Goal: Feedback & Contribution: Leave review/rating

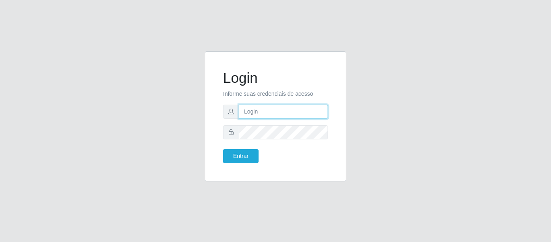
drag, startPoint x: 258, startPoint y: 109, endPoint x: 259, endPoint y: 117, distance: 7.7
click at [258, 109] on input "text" at bounding box center [283, 112] width 89 height 14
type input "[PERSON_NAME][EMAIL_ADDRESS][PERSON_NAME][DOMAIN_NAME]"
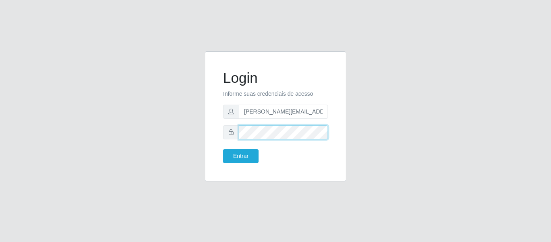
click at [223, 149] on button "Entrar" at bounding box center [241, 156] width 36 height 14
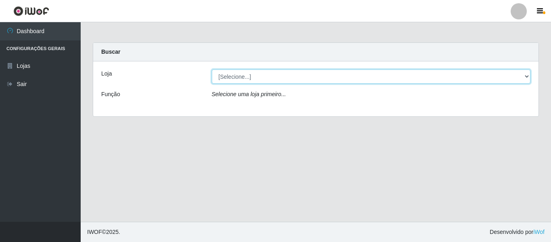
click at [248, 80] on select "[Selecione...] Hiper Queiroz - [GEOGRAPHIC_DATA]" at bounding box center [371, 76] width 319 height 14
select select "497"
click at [212, 69] on select "[Selecione...] Hiper Queiroz - [GEOGRAPHIC_DATA]" at bounding box center [371, 76] width 319 height 14
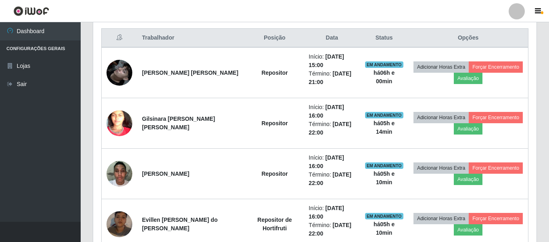
scroll to position [323, 0]
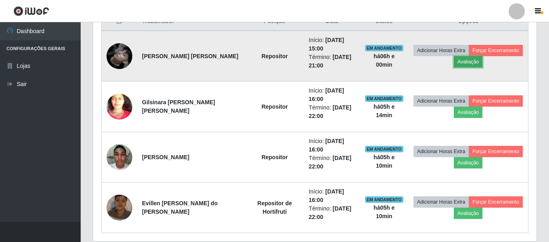
click at [473, 61] on button "Avaliação" at bounding box center [468, 61] width 29 height 11
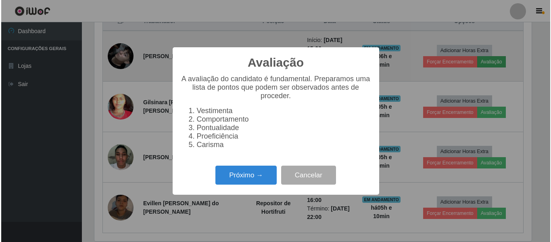
scroll to position [167, 440]
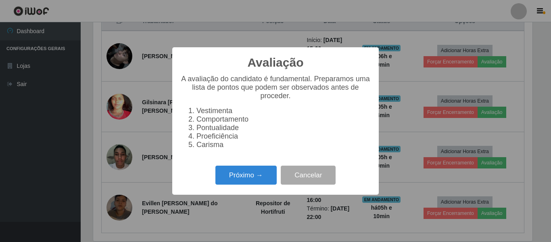
click at [231, 186] on div "Próximo → Cancelar" at bounding box center [275, 174] width 190 height 23
click at [259, 180] on button "Próximo →" at bounding box center [246, 174] width 61 height 19
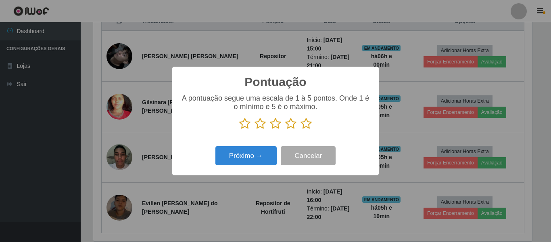
click at [306, 125] on icon at bounding box center [306, 123] width 11 height 12
click at [301, 130] on input "radio" at bounding box center [301, 130] width 0 height 0
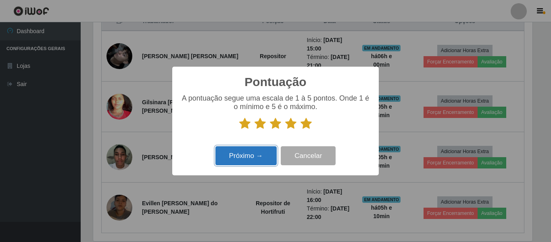
click at [259, 159] on button "Próximo →" at bounding box center [246, 155] width 61 height 19
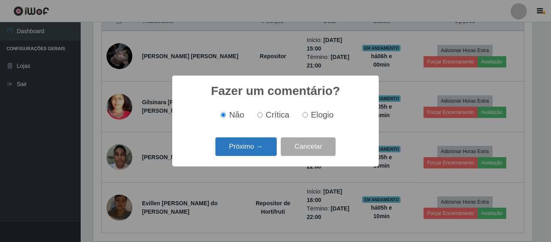
click at [265, 149] on button "Próximo →" at bounding box center [246, 146] width 61 height 19
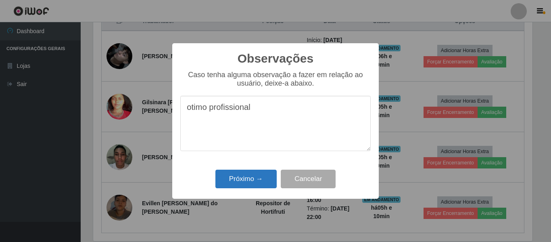
type textarea "otimo profissional"
click at [252, 181] on button "Próximo →" at bounding box center [246, 179] width 61 height 19
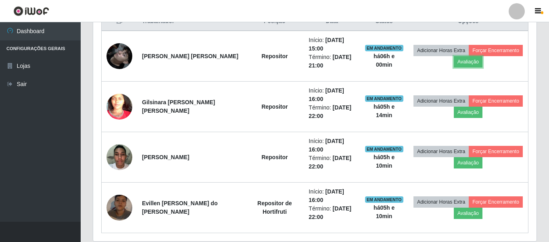
scroll to position [167, 444]
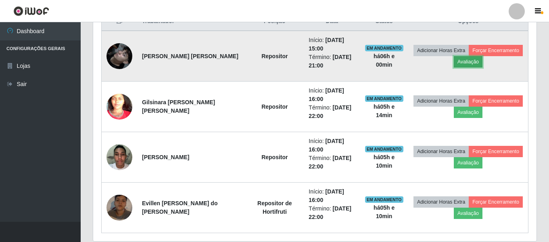
click at [464, 61] on button "Avaliação" at bounding box center [468, 61] width 29 height 11
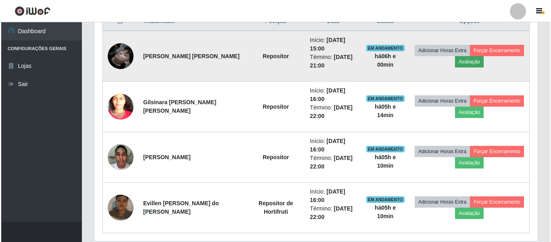
scroll to position [167, 440]
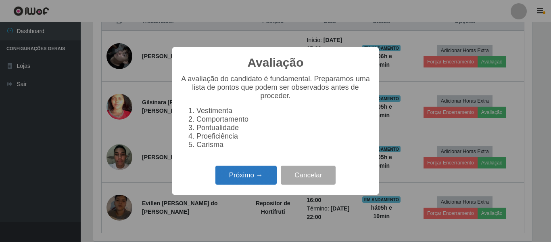
click at [238, 181] on button "Próximo →" at bounding box center [246, 174] width 61 height 19
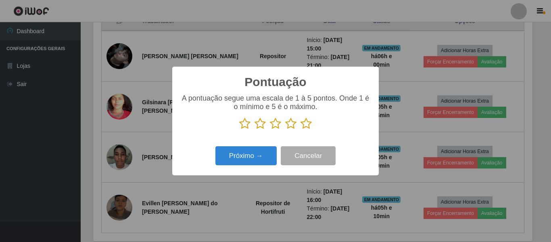
click at [310, 126] on icon at bounding box center [306, 123] width 11 height 12
click at [301, 130] on input "radio" at bounding box center [301, 130] width 0 height 0
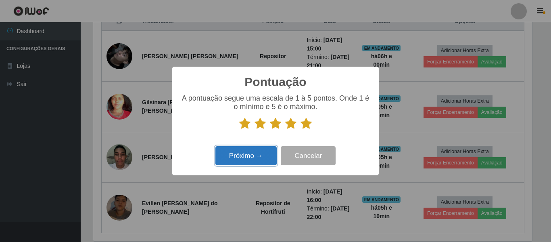
click at [243, 160] on button "Próximo →" at bounding box center [246, 155] width 61 height 19
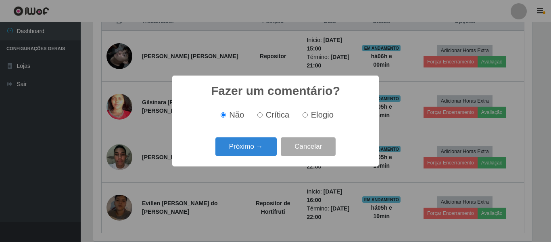
click at [306, 117] on input "Elogio" at bounding box center [305, 114] width 5 height 5
radio input "true"
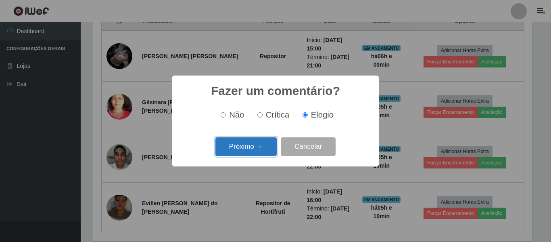
click at [247, 143] on button "Próximo →" at bounding box center [246, 146] width 61 height 19
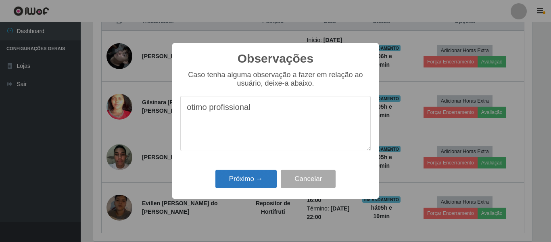
type textarea "otimo profissional"
click at [254, 174] on button "Próximo →" at bounding box center [246, 179] width 61 height 19
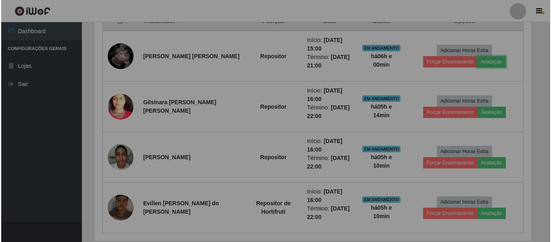
scroll to position [167, 444]
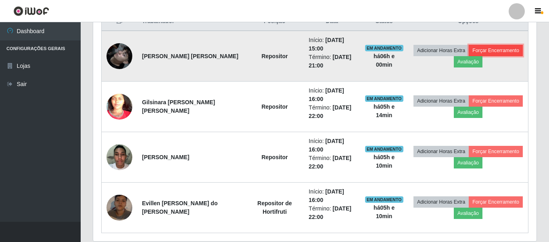
click at [480, 48] on button "Forçar Encerramento" at bounding box center [496, 50] width 54 height 11
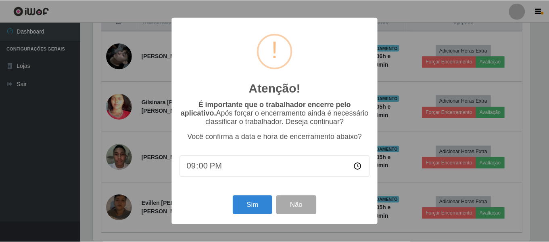
scroll to position [167, 440]
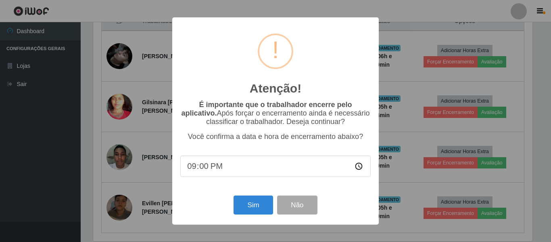
click at [221, 166] on input "21:00" at bounding box center [275, 165] width 190 height 21
click at [201, 167] on input "21:00" at bounding box center [275, 165] width 190 height 21
type input "21:10"
click at [258, 214] on button "Sim" at bounding box center [253, 204] width 39 height 19
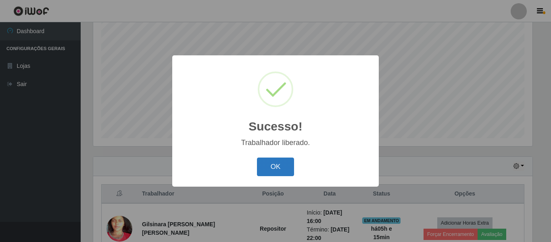
click at [284, 169] on button "OK" at bounding box center [276, 166] width 38 height 19
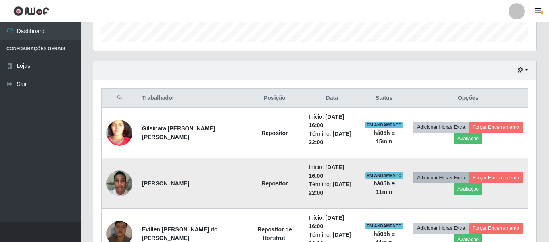
scroll to position [272, 0]
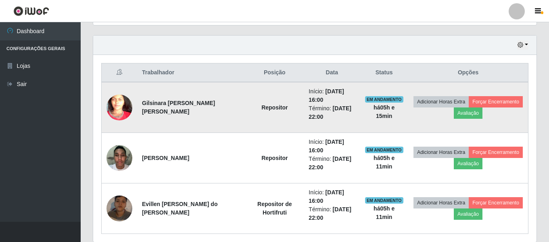
click at [465, 119] on td "Adicionar Horas Extra Forçar Encerramento Avaliação" at bounding box center [468, 107] width 120 height 51
click at [465, 117] on button "Avaliação" at bounding box center [468, 112] width 29 height 11
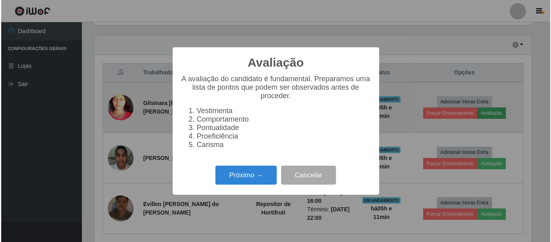
scroll to position [167, 440]
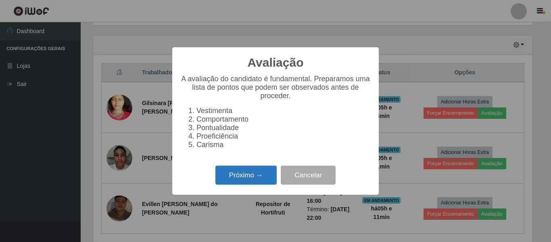
click at [265, 177] on button "Próximo →" at bounding box center [246, 174] width 61 height 19
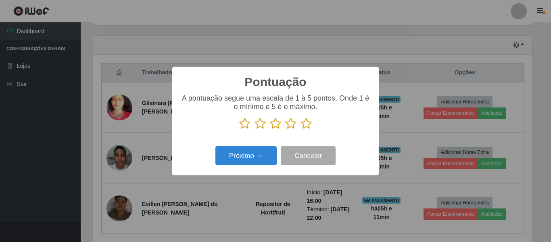
click at [304, 124] on icon at bounding box center [306, 123] width 11 height 12
click at [301, 130] on input "radio" at bounding box center [301, 130] width 0 height 0
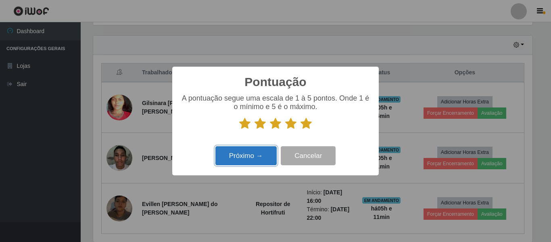
click at [260, 157] on button "Próximo →" at bounding box center [246, 155] width 61 height 19
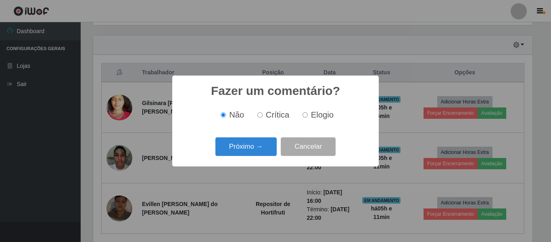
click at [308, 113] on label "Elogio" at bounding box center [316, 114] width 34 height 9
click at [308, 113] on input "Elogio" at bounding box center [305, 114] width 5 height 5
radio input "true"
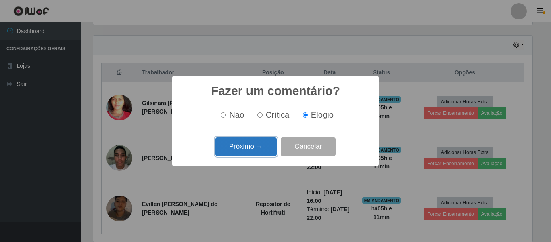
click at [262, 150] on button "Próximo →" at bounding box center [246, 146] width 61 height 19
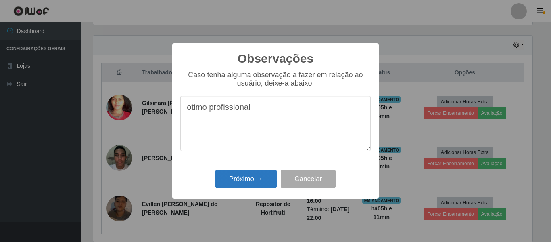
type textarea "otimo profissional"
click at [264, 178] on button "Próximo →" at bounding box center [246, 179] width 61 height 19
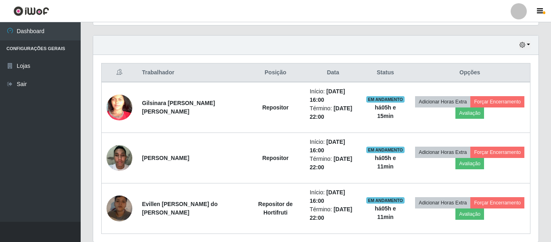
scroll to position [167, 444]
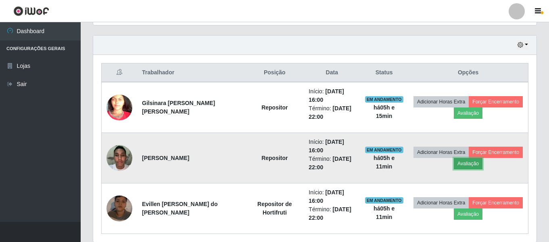
click at [460, 163] on button "Avaliação" at bounding box center [468, 163] width 29 height 11
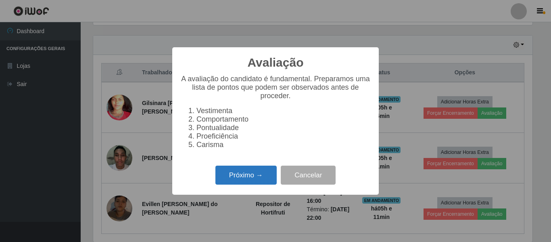
click at [243, 177] on button "Próximo →" at bounding box center [246, 174] width 61 height 19
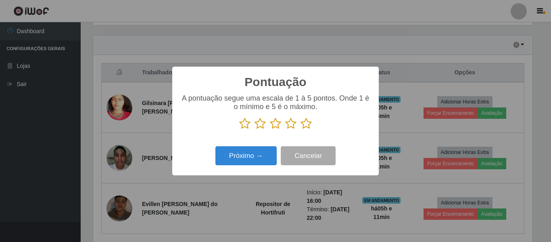
click at [309, 126] on icon at bounding box center [306, 123] width 11 height 12
click at [301, 130] on input "radio" at bounding box center [301, 130] width 0 height 0
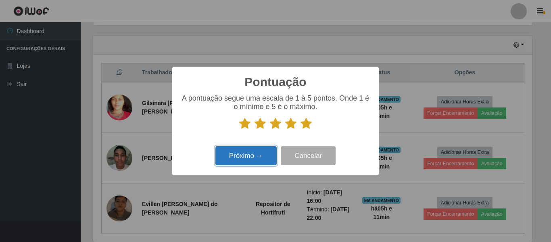
click at [246, 161] on button "Próximo →" at bounding box center [246, 155] width 61 height 19
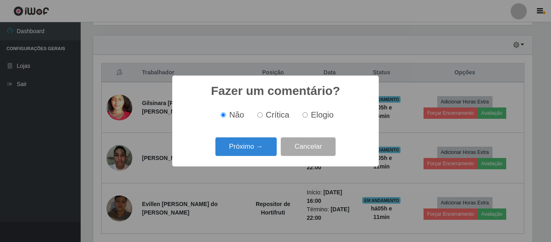
click at [306, 113] on label "Elogio" at bounding box center [316, 114] width 34 height 9
click at [306, 113] on input "Elogio" at bounding box center [305, 114] width 5 height 5
radio input "true"
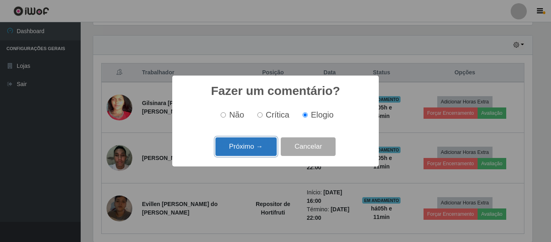
click at [250, 152] on button "Próximo →" at bounding box center [246, 146] width 61 height 19
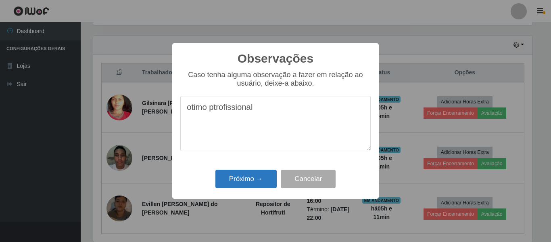
type textarea "otimo ptrofissional"
click at [248, 178] on button "Próximo →" at bounding box center [246, 179] width 61 height 19
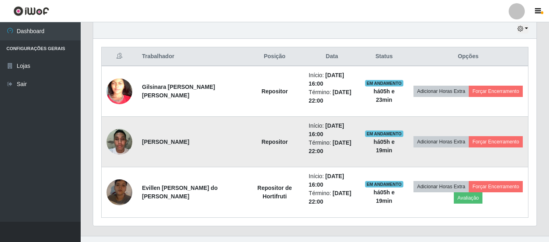
scroll to position [302, 0]
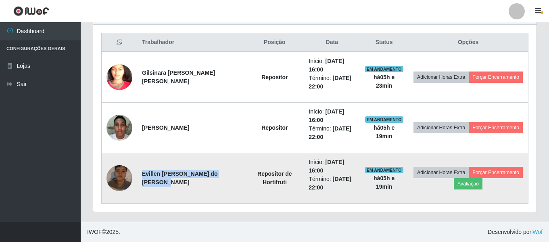
drag, startPoint x: 140, startPoint y: 171, endPoint x: 165, endPoint y: 187, distance: 29.4
click at [165, 187] on td "Evillen [PERSON_NAME] do [PERSON_NAME]" at bounding box center [191, 178] width 108 height 50
click at [169, 186] on td "Evillen [PERSON_NAME] do [PERSON_NAME]" at bounding box center [191, 178] width 108 height 50
drag, startPoint x: 141, startPoint y: 171, endPoint x: 165, endPoint y: 185, distance: 27.6
click at [165, 185] on td "Evillen [PERSON_NAME] do [PERSON_NAME]" at bounding box center [191, 178] width 108 height 50
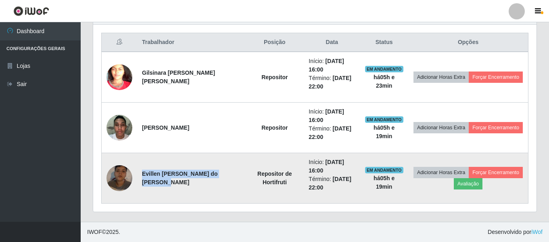
click at [129, 179] on img at bounding box center [120, 178] width 26 height 46
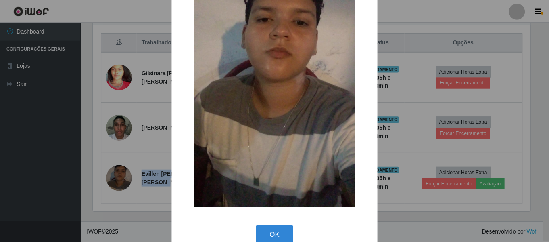
scroll to position [116, 0]
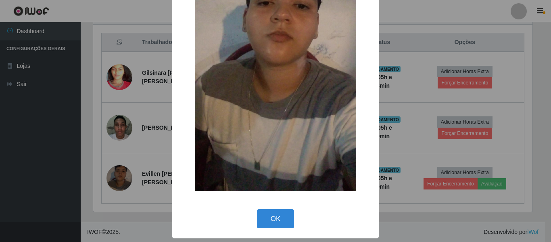
click at [114, 202] on div "× OK Cancel" at bounding box center [275, 121] width 551 height 242
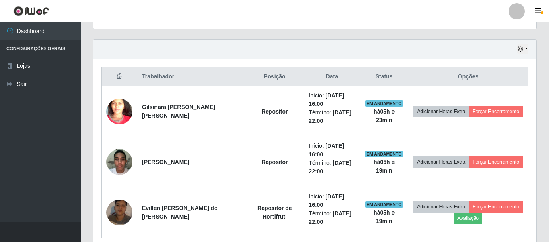
scroll to position [221, 0]
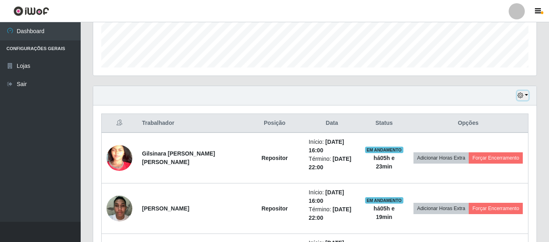
click at [528, 96] on button "button" at bounding box center [522, 95] width 11 height 9
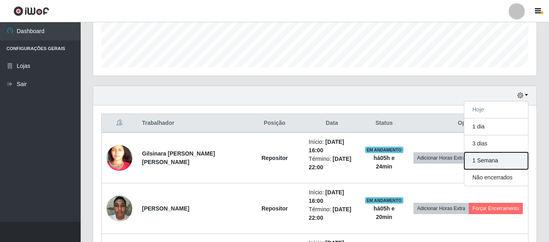
click at [488, 165] on button "1 Semana" at bounding box center [497, 160] width 64 height 17
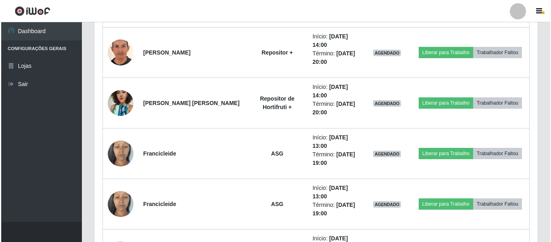
scroll to position [1180, 0]
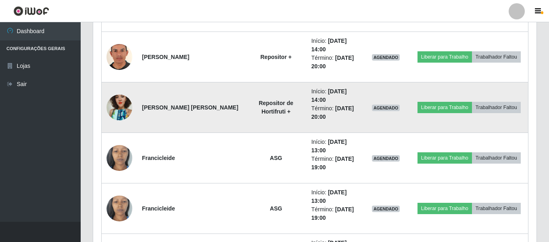
click at [123, 105] on img at bounding box center [120, 107] width 26 height 46
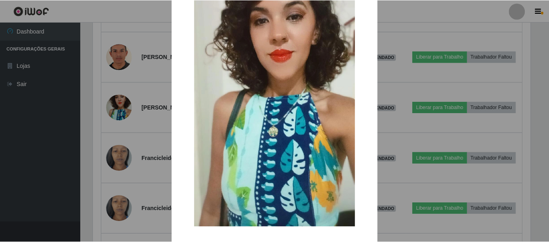
scroll to position [40, 0]
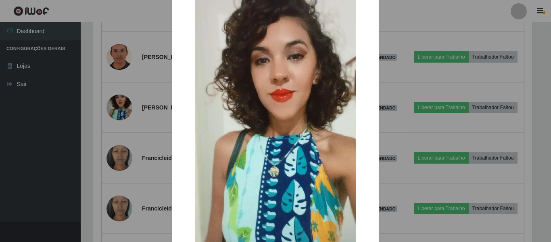
click at [429, 33] on div "× OK Cancel" at bounding box center [275, 121] width 551 height 242
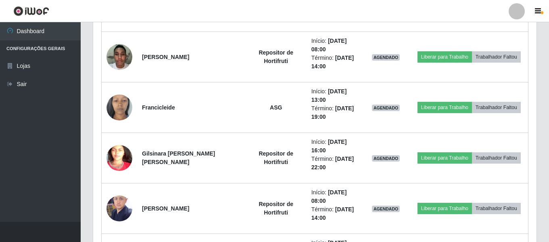
scroll to position [1341, 0]
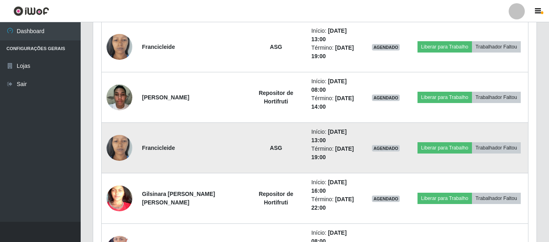
click at [126, 145] on img at bounding box center [120, 148] width 26 height 58
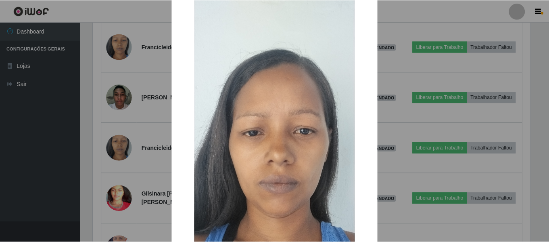
scroll to position [40, 0]
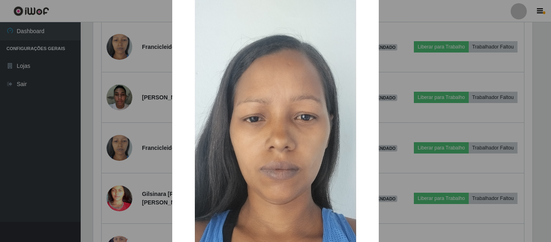
click at [423, 15] on div "× OK Cancel" at bounding box center [275, 121] width 551 height 242
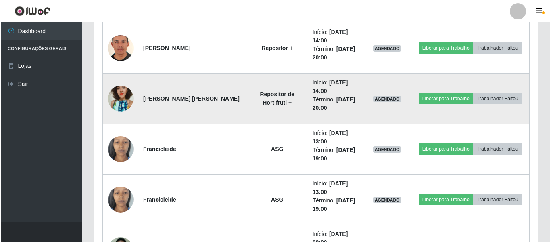
scroll to position [1180, 0]
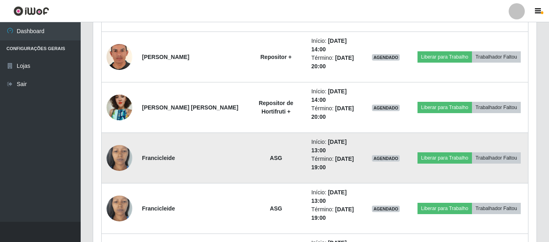
click at [111, 160] on img at bounding box center [120, 158] width 26 height 58
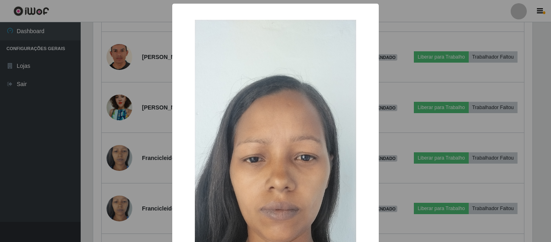
click at [418, 101] on div "× OK Cancel" at bounding box center [275, 121] width 551 height 242
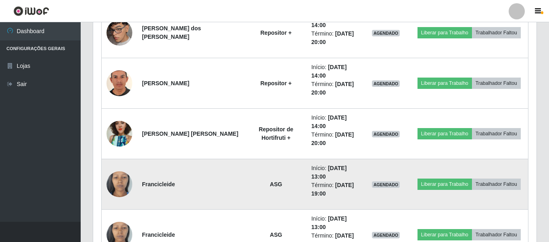
scroll to position [1139, 0]
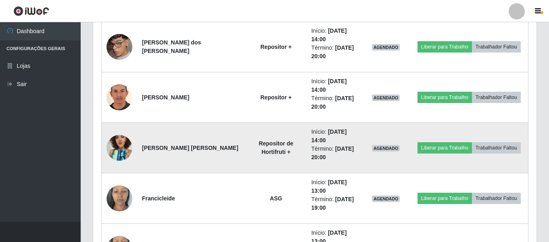
click at [117, 148] on img at bounding box center [120, 148] width 26 height 46
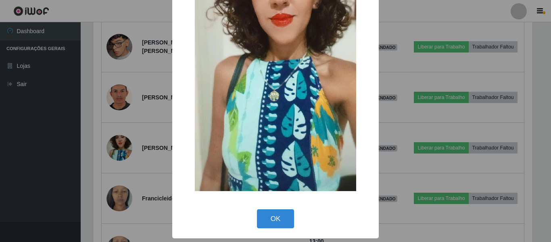
scroll to position [22, 0]
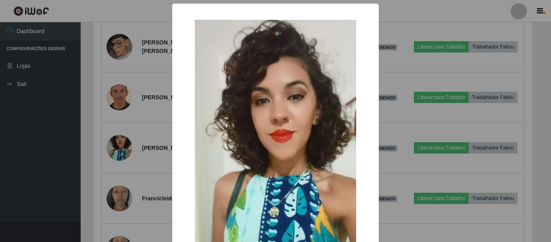
click at [469, 28] on div "× OK Cancel" at bounding box center [275, 121] width 551 height 242
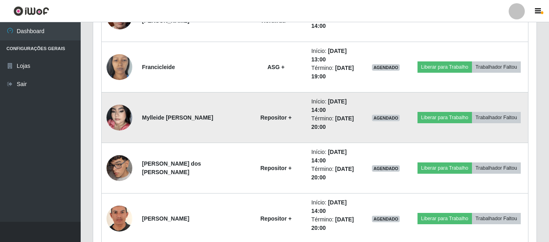
click at [127, 115] on img at bounding box center [120, 117] width 26 height 46
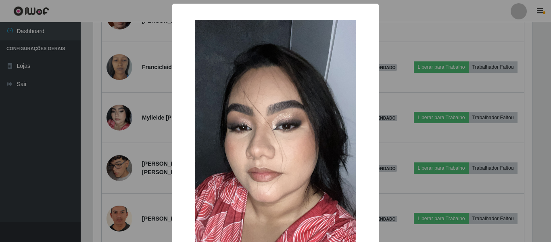
drag, startPoint x: 245, startPoint y: 51, endPoint x: 252, endPoint y: 66, distance: 16.1
click at [245, 52] on img at bounding box center [275, 163] width 161 height 287
click at [421, 25] on div "× OK Cancel" at bounding box center [275, 121] width 551 height 242
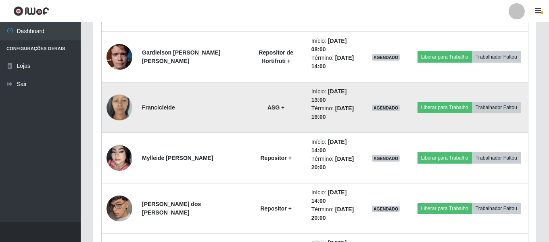
click at [118, 105] on img at bounding box center [120, 108] width 26 height 58
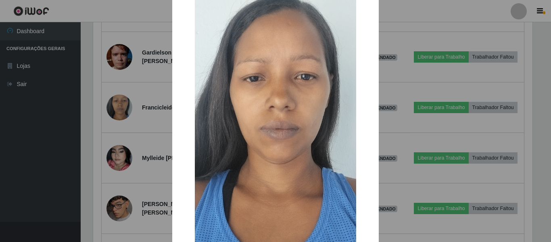
click at [404, 32] on div "× OK Cancel" at bounding box center [275, 121] width 551 height 242
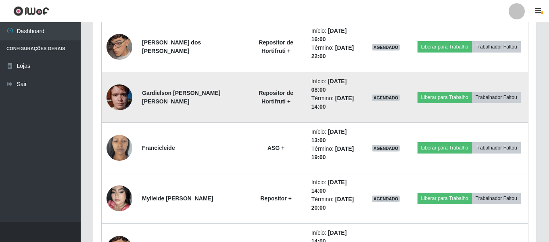
click at [115, 100] on img at bounding box center [120, 97] width 26 height 34
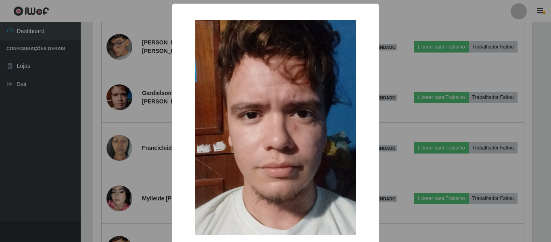
click at [204, 115] on img at bounding box center [275, 127] width 161 height 215
click at [149, 119] on div "× OK Cancel" at bounding box center [275, 121] width 551 height 242
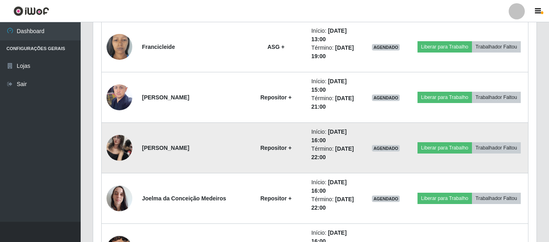
click at [115, 151] on img at bounding box center [120, 147] width 26 height 34
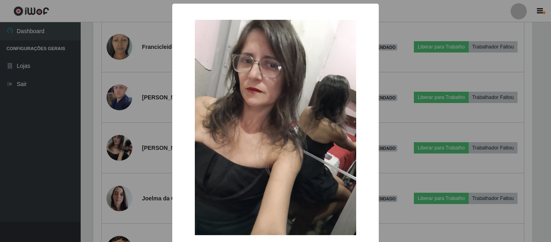
click at [59, 106] on div "× OK Cancel" at bounding box center [275, 121] width 551 height 242
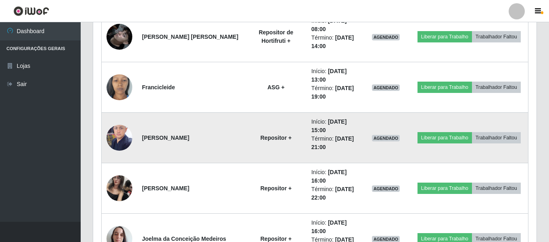
click at [123, 135] on img at bounding box center [120, 137] width 26 height 34
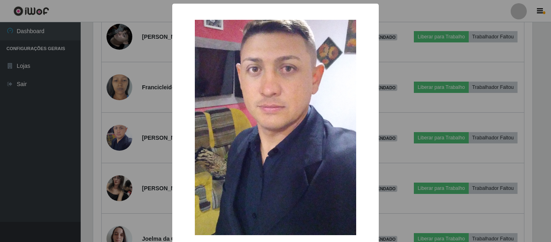
click at [91, 146] on div "× OK Cancel" at bounding box center [275, 121] width 551 height 242
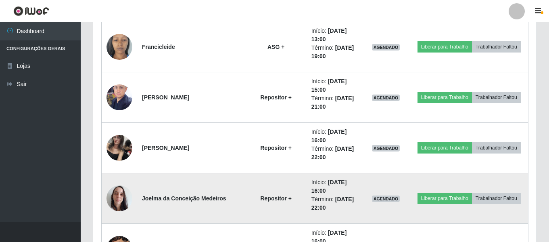
click at [123, 199] on img at bounding box center [120, 198] width 26 height 34
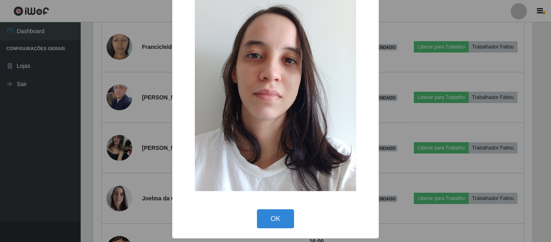
click at [414, 142] on div "× OK Cancel" at bounding box center [275, 121] width 551 height 242
click at [8, 156] on div "× OK Cancel" at bounding box center [275, 121] width 551 height 242
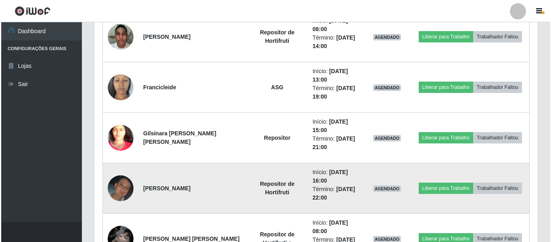
scroll to position [534, 0]
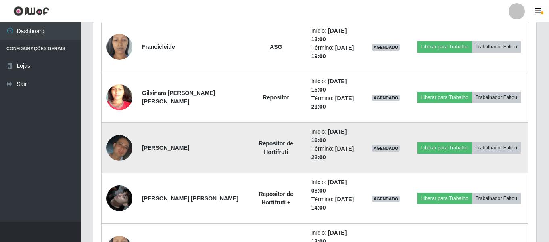
click at [123, 149] on img at bounding box center [120, 148] width 26 height 26
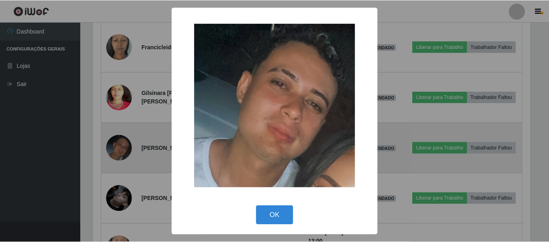
scroll to position [167, 440]
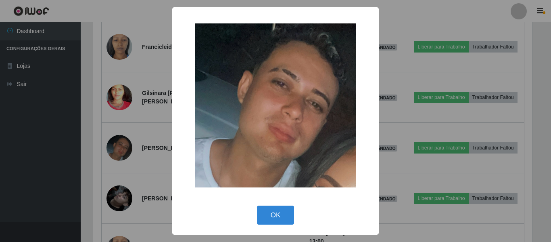
click at [36, 177] on div "× OK Cancel" at bounding box center [275, 121] width 551 height 242
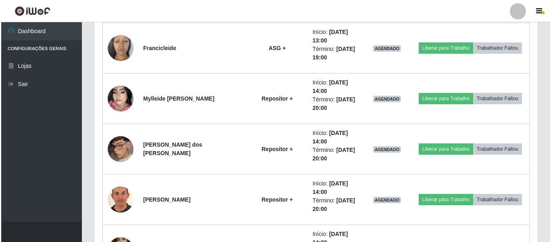
scroll to position [1018, 0]
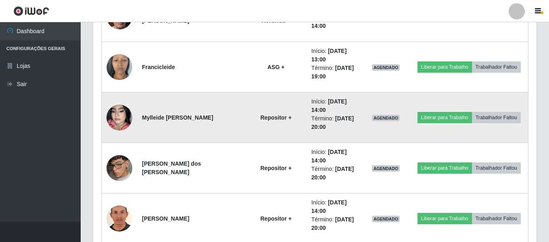
click at [120, 118] on img at bounding box center [120, 117] width 26 height 46
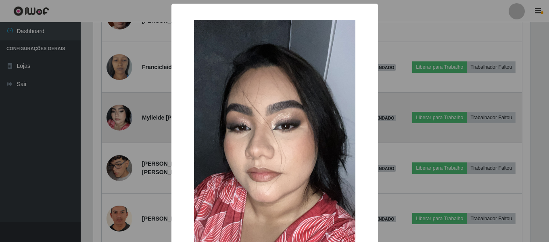
scroll to position [167, 440]
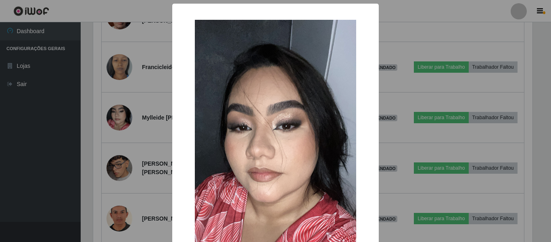
click at [122, 117] on div "× OK Cancel" at bounding box center [275, 121] width 551 height 242
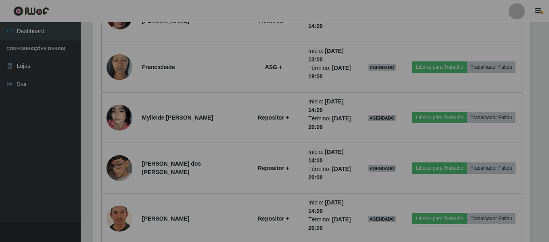
scroll to position [167, 444]
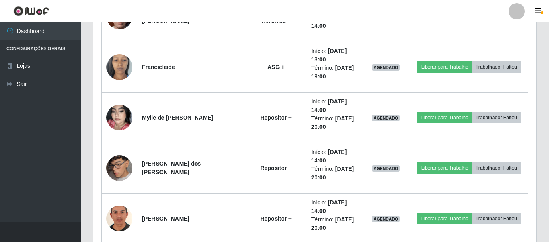
click at [122, 117] on img at bounding box center [120, 117] width 26 height 46
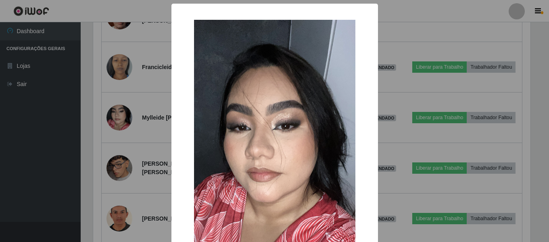
scroll to position [167, 440]
click at [123, 121] on div "× OK Cancel" at bounding box center [275, 121] width 551 height 242
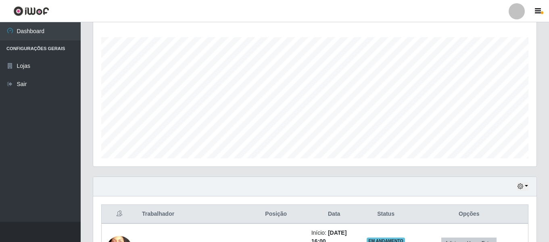
scroll to position [0, 0]
